Goal: Task Accomplishment & Management: Manage account settings

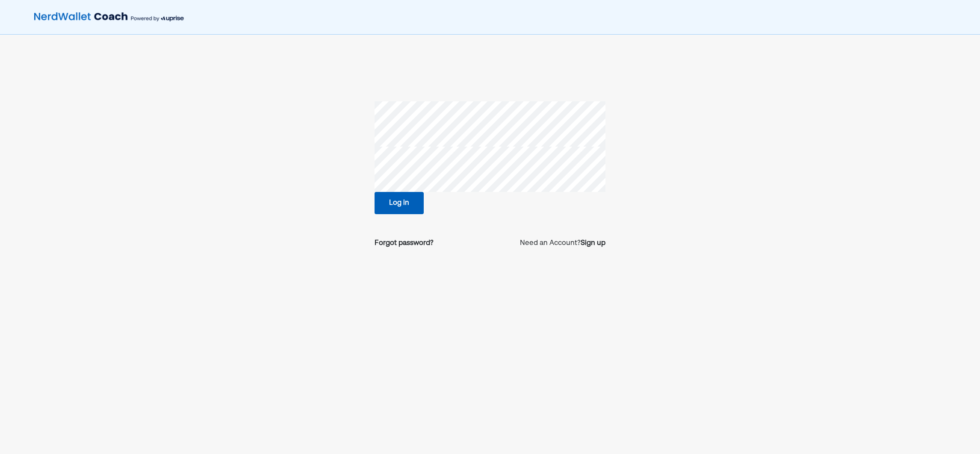
click at [399, 204] on button "Log in" at bounding box center [399, 203] width 49 height 22
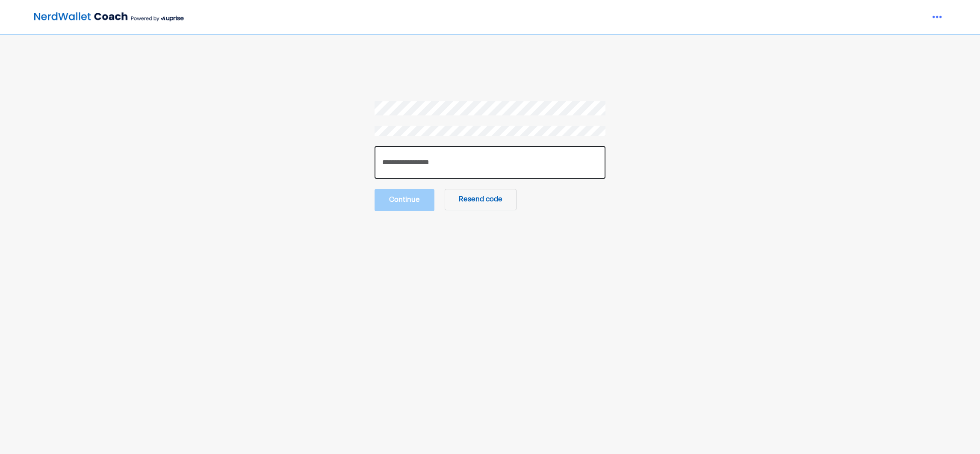
click at [471, 163] on input "number" at bounding box center [490, 162] width 231 height 33
type input "******"
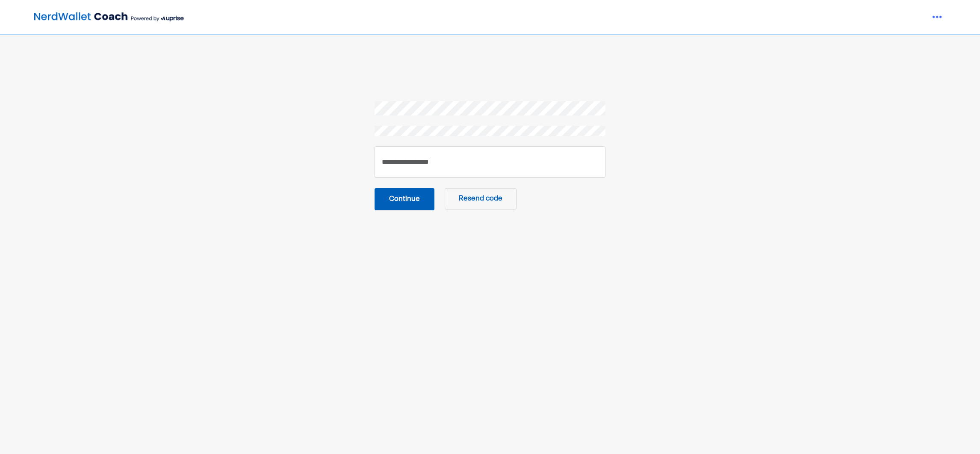
click at [414, 202] on button "Continue" at bounding box center [405, 199] width 60 height 22
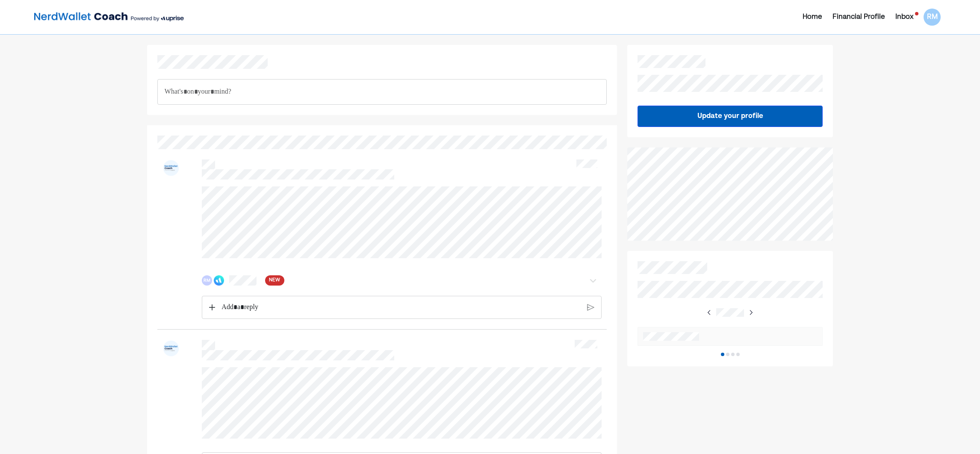
click at [275, 279] on span "NEW" at bounding box center [274, 280] width 11 height 9
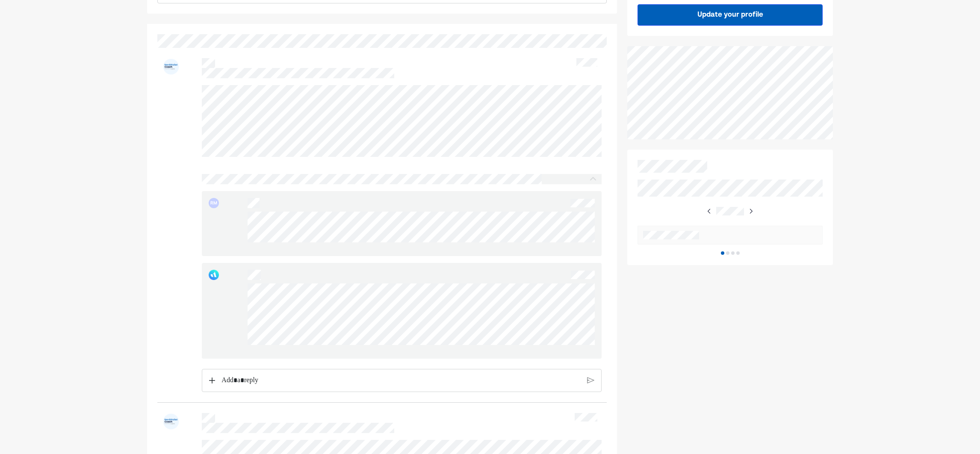
scroll to position [102, 0]
click at [367, 385] on div "Rich Text Editor. Editing area: main" at bounding box center [401, 379] width 368 height 21
click at [587, 386] on img at bounding box center [590, 386] width 7 height 8
